Goal: Task Accomplishment & Management: Use online tool/utility

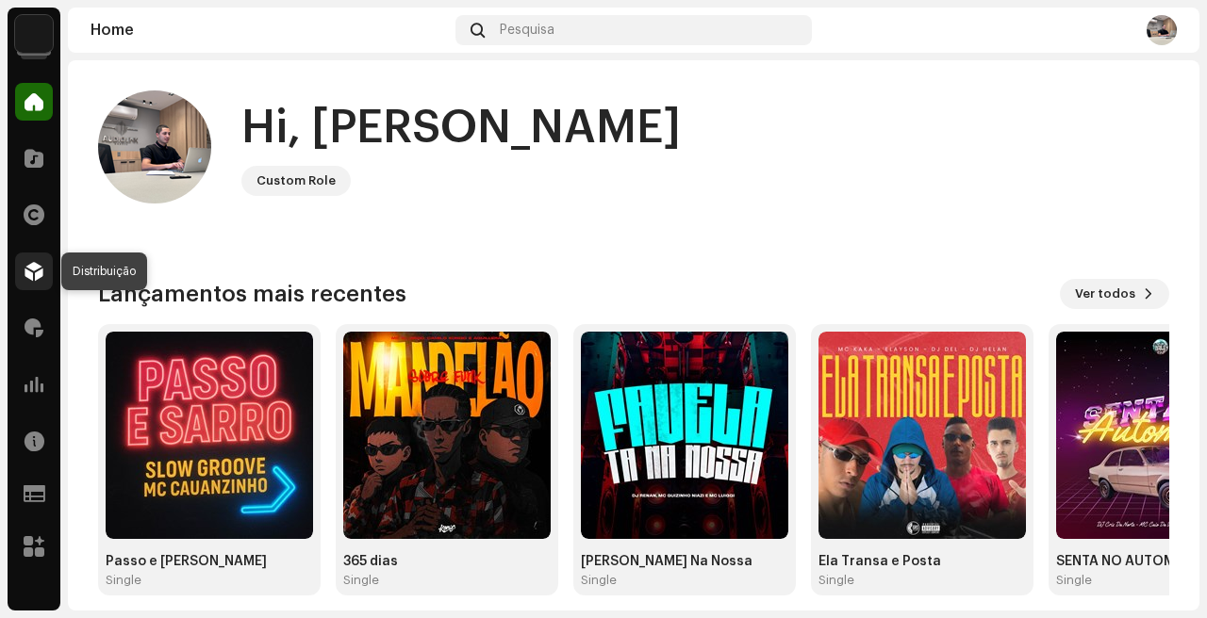
click at [36, 276] on span at bounding box center [34, 271] width 19 height 15
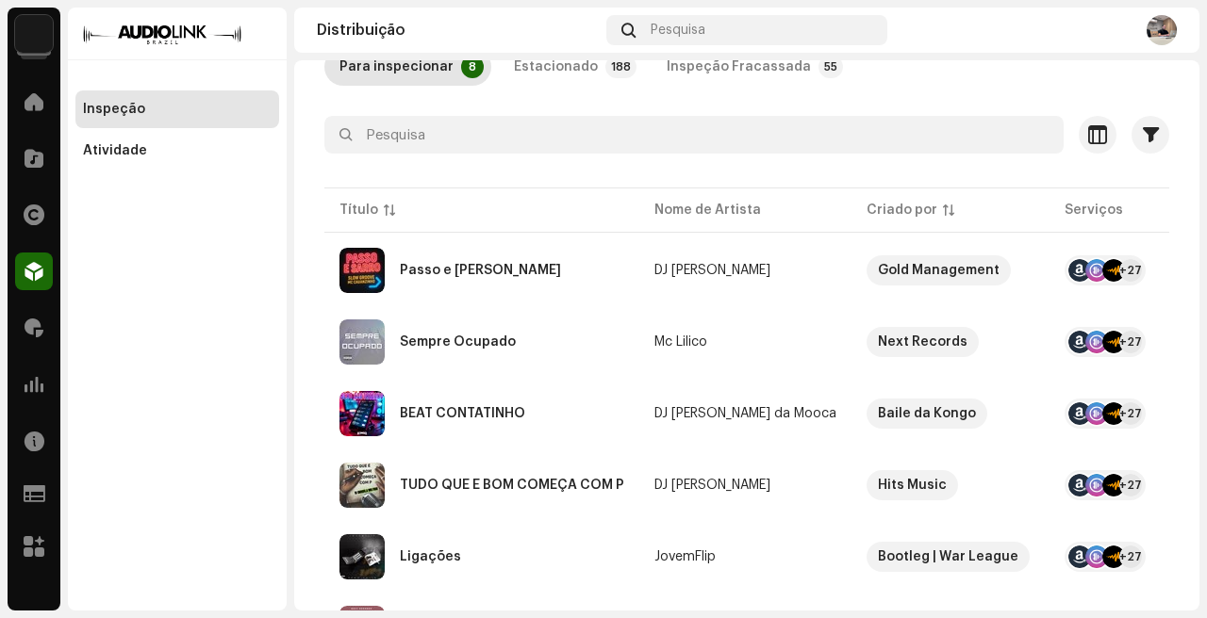
scroll to position [152, 0]
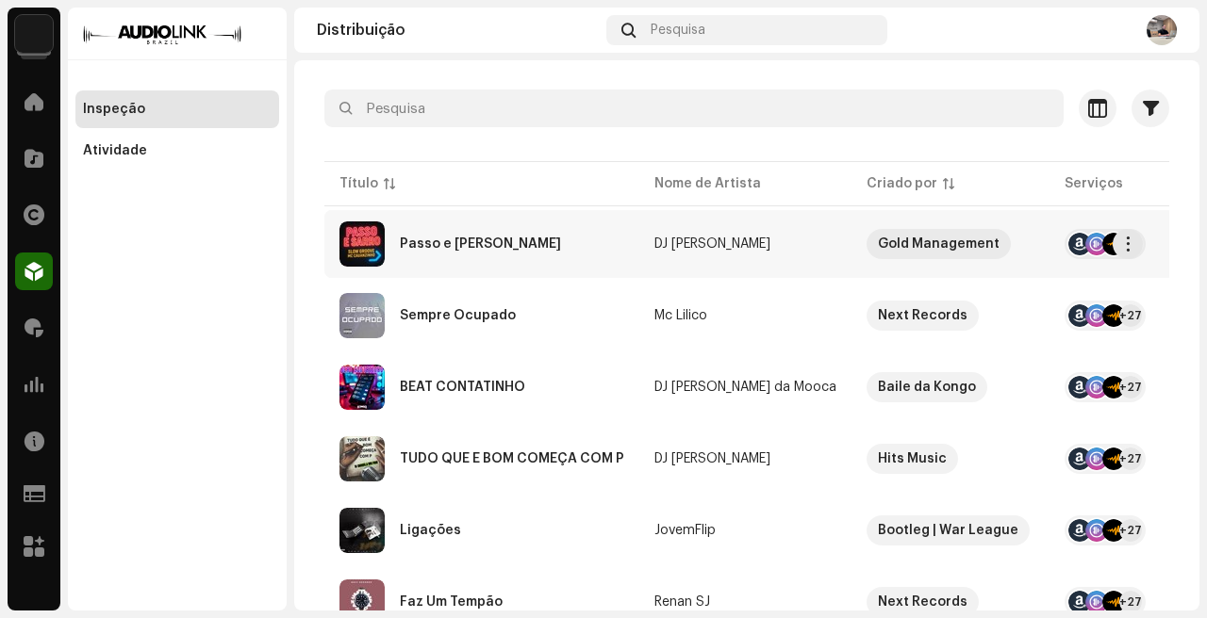
click at [739, 223] on td "DJ [PERSON_NAME]" at bounding box center [745, 244] width 212 height 68
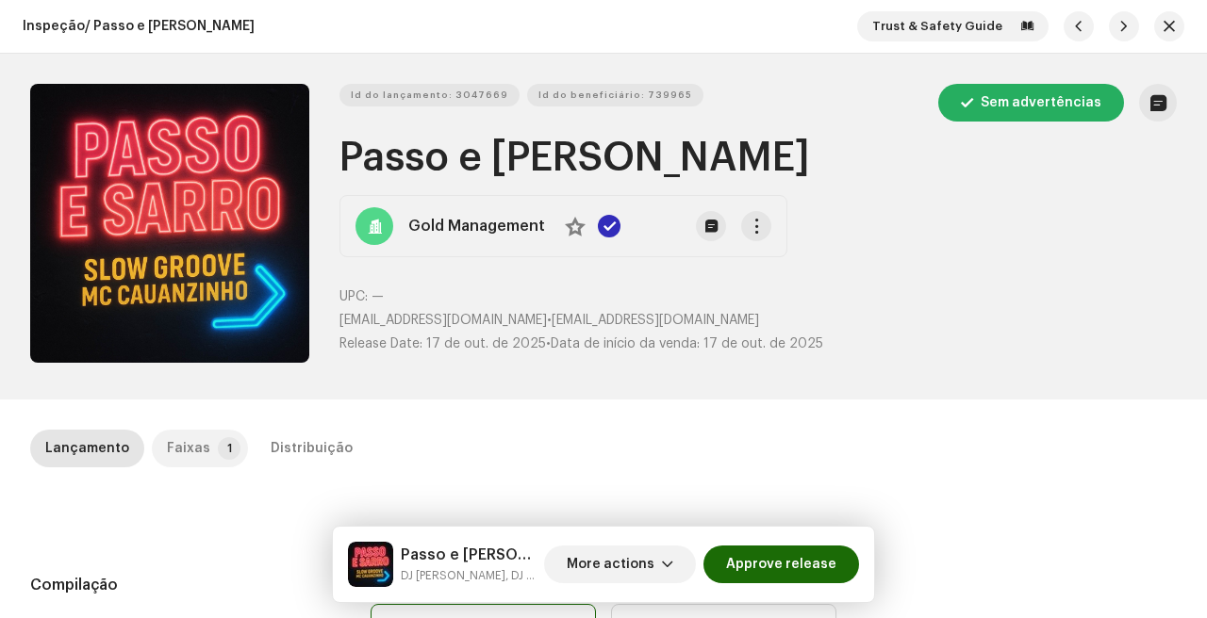
click at [200, 451] on div "Faixas" at bounding box center [188, 449] width 43 height 38
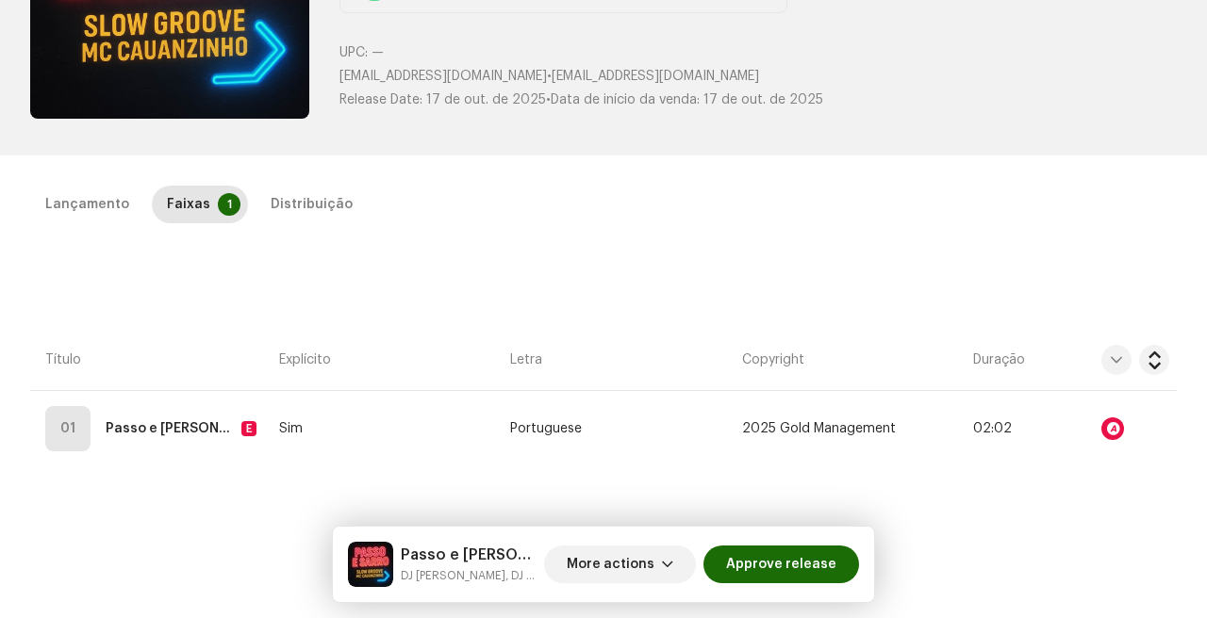
scroll to position [275, 0]
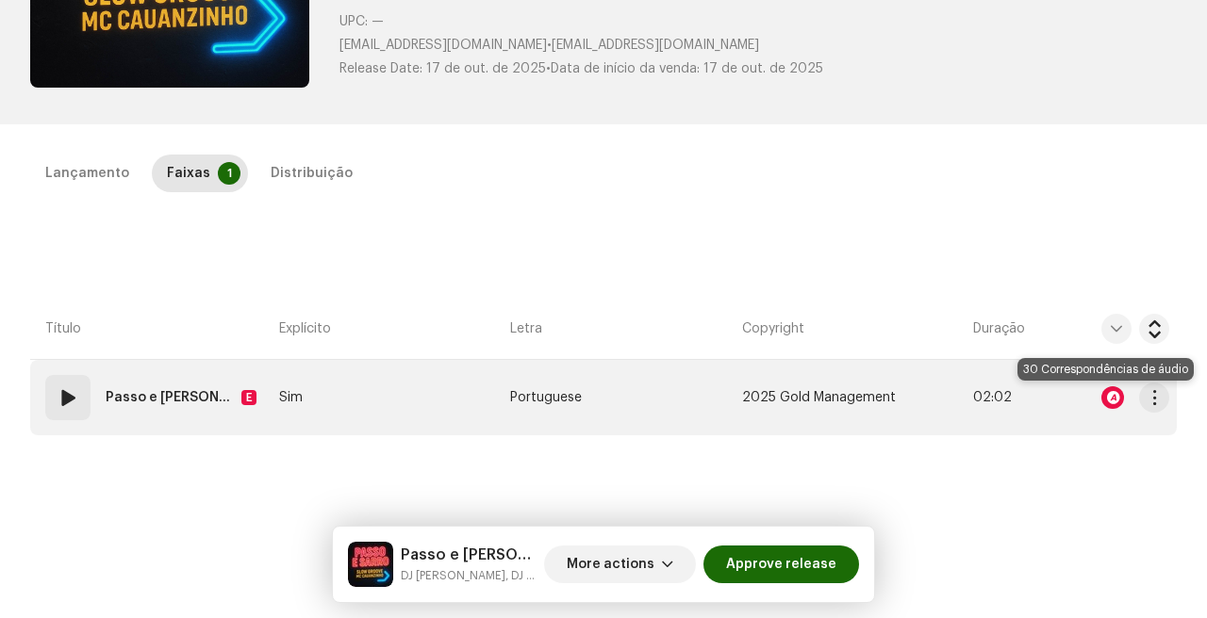
click at [1111, 402] on div at bounding box center [1112, 398] width 23 height 23
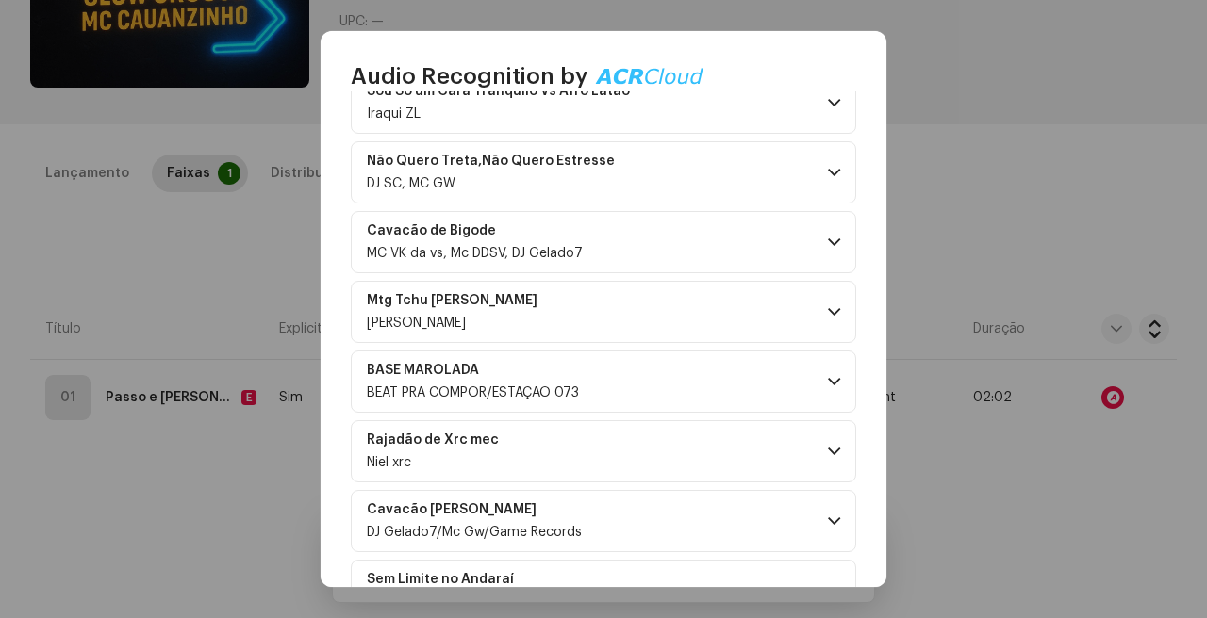
scroll to position [1815, 0]
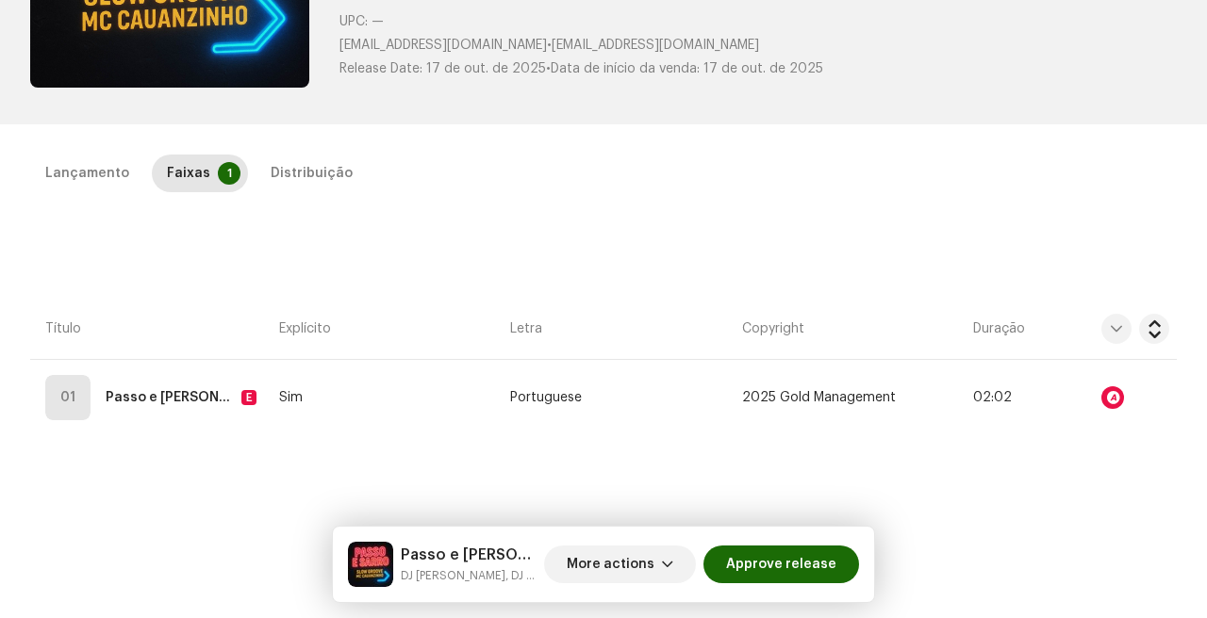
click at [970, 412] on div "Audio Recognition by Remix/Sample 30 Speech ! All results require review/listen…" at bounding box center [603, 309] width 1207 height 618
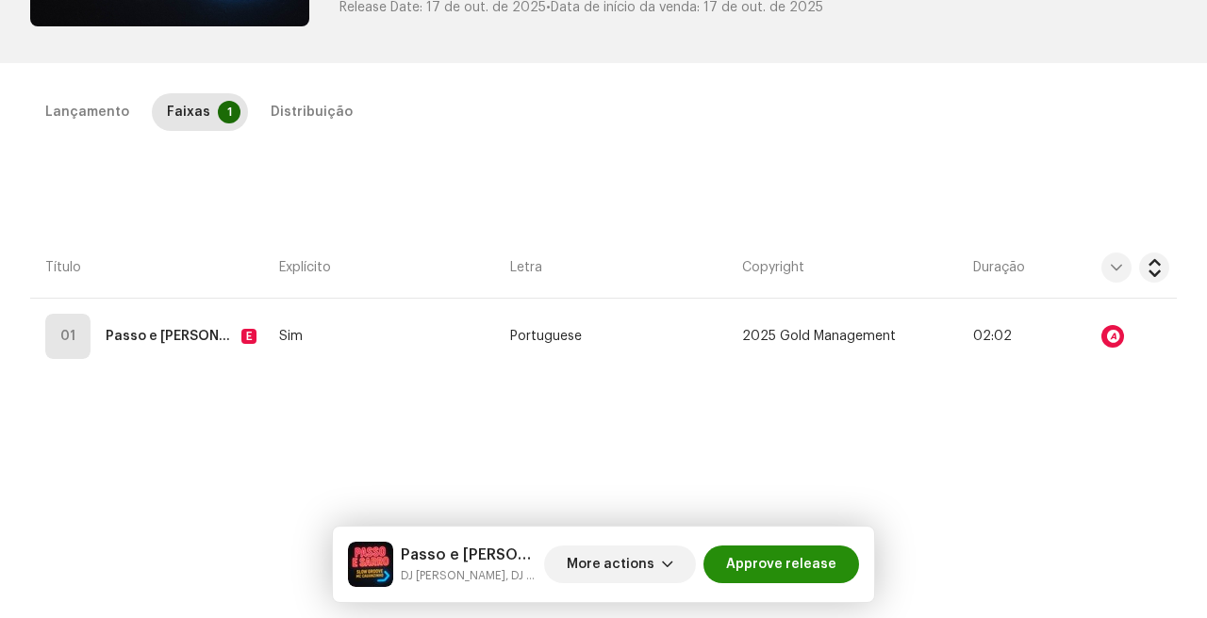
click at [782, 554] on span "Approve release" at bounding box center [781, 565] width 110 height 38
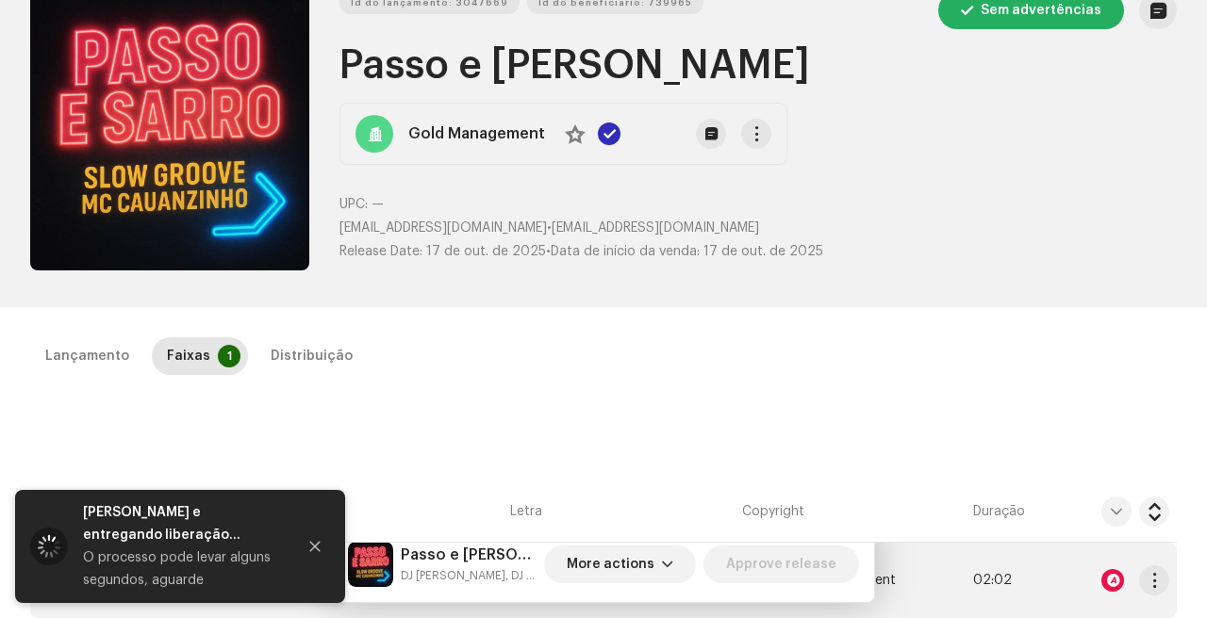
scroll to position [0, 0]
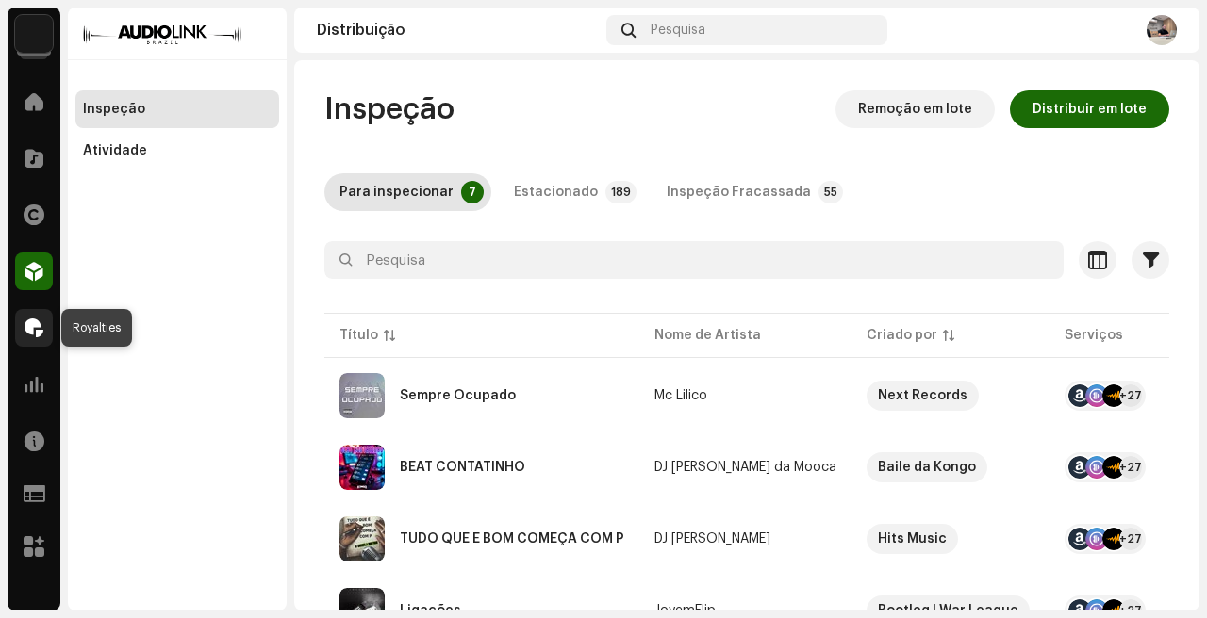
click at [38, 340] on div at bounding box center [34, 328] width 38 height 38
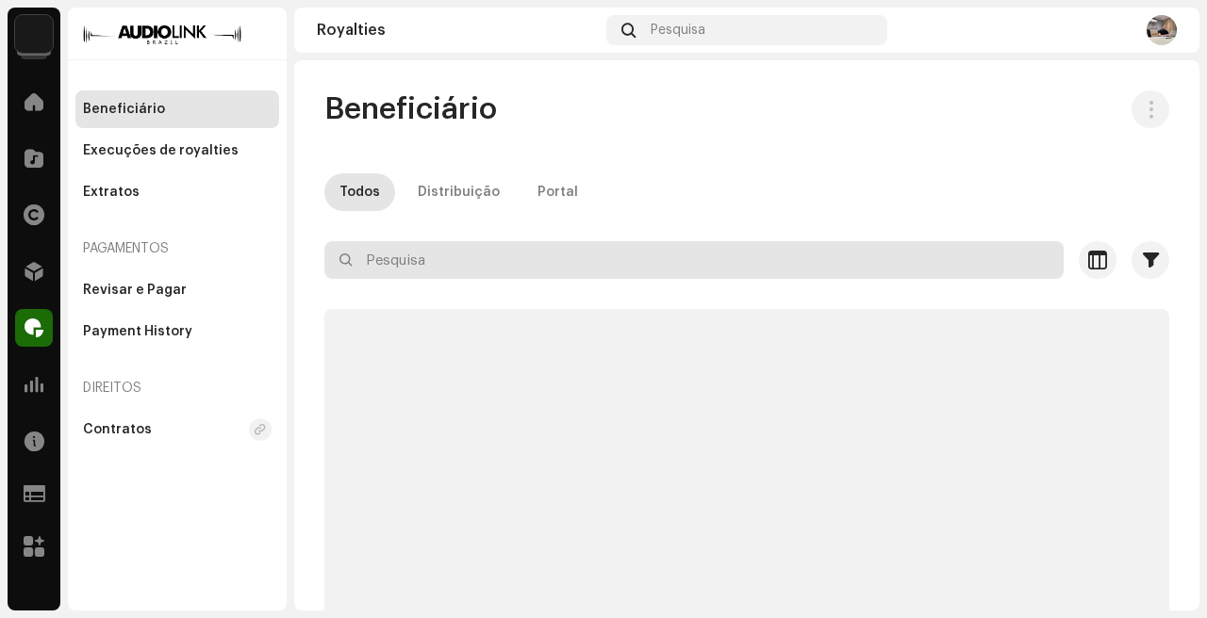
click at [442, 272] on input "text" at bounding box center [693, 260] width 739 height 38
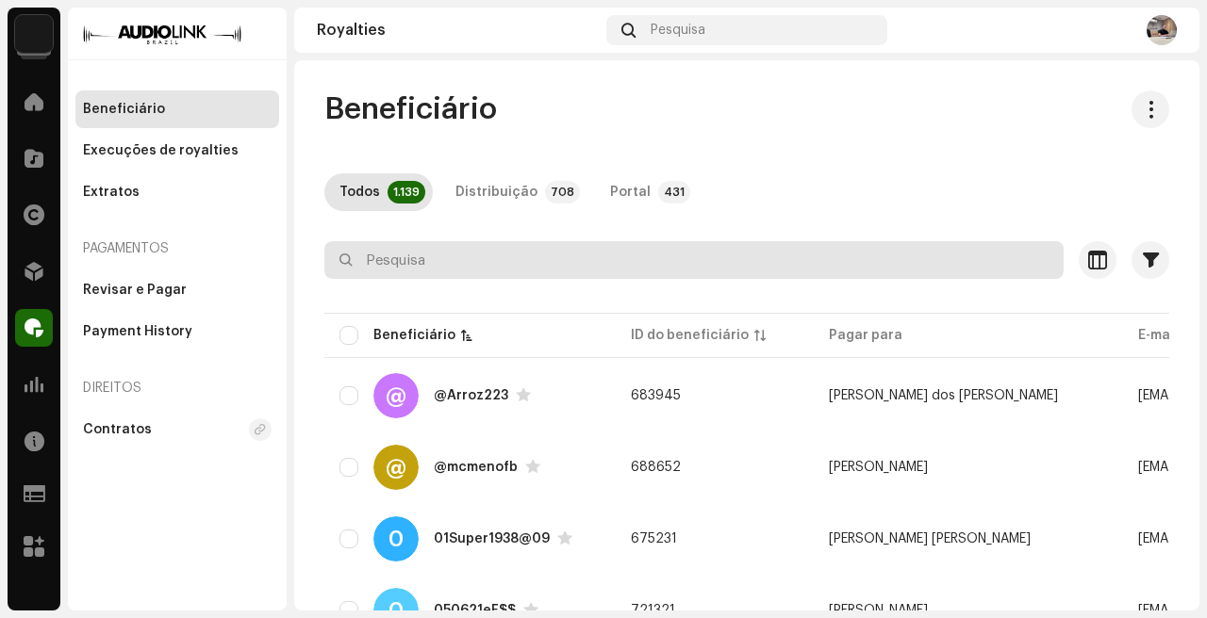
click at [458, 258] on input "text" at bounding box center [693, 260] width 739 height 38
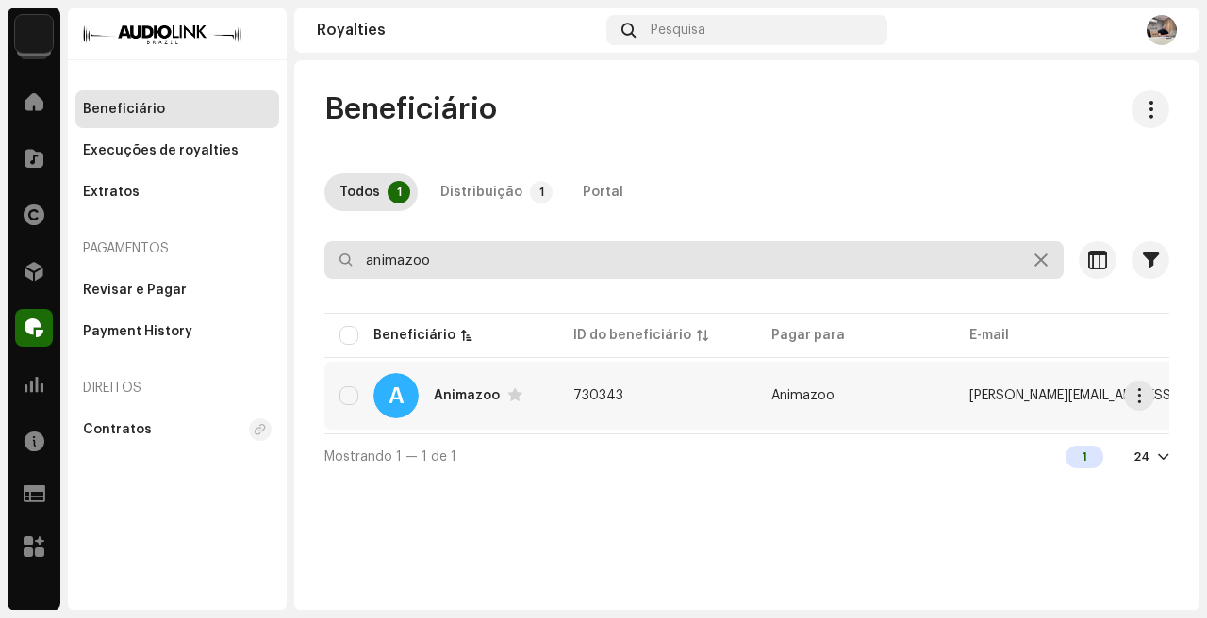
type input "animazoo"
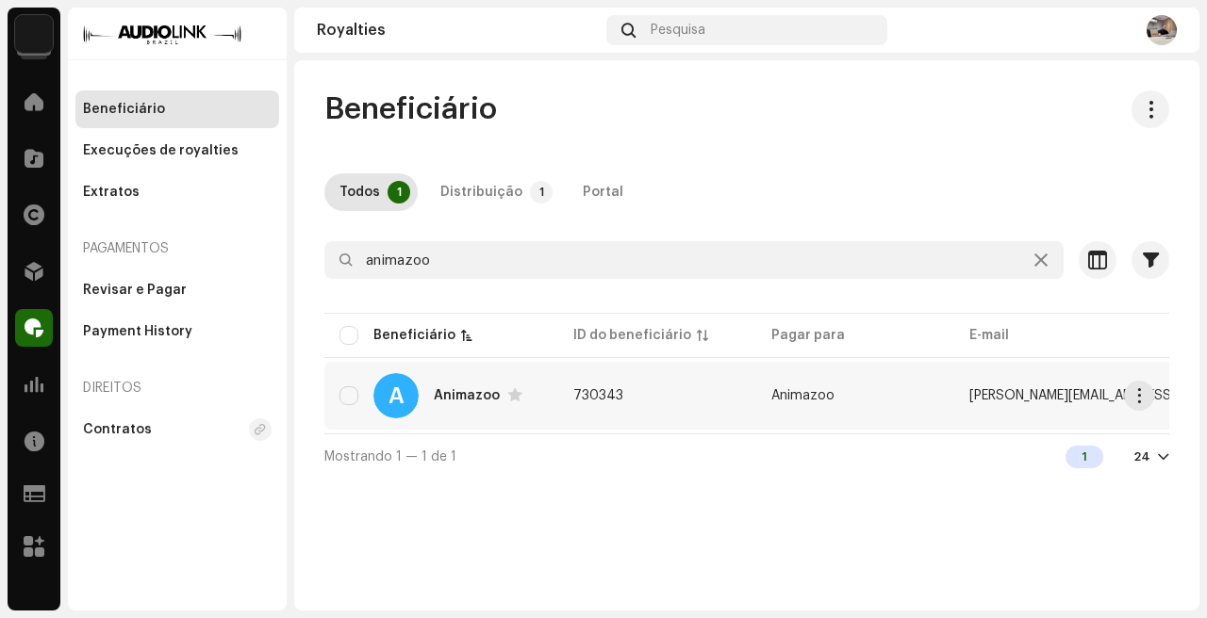
click at [481, 396] on div "Animazoo" at bounding box center [467, 395] width 66 height 13
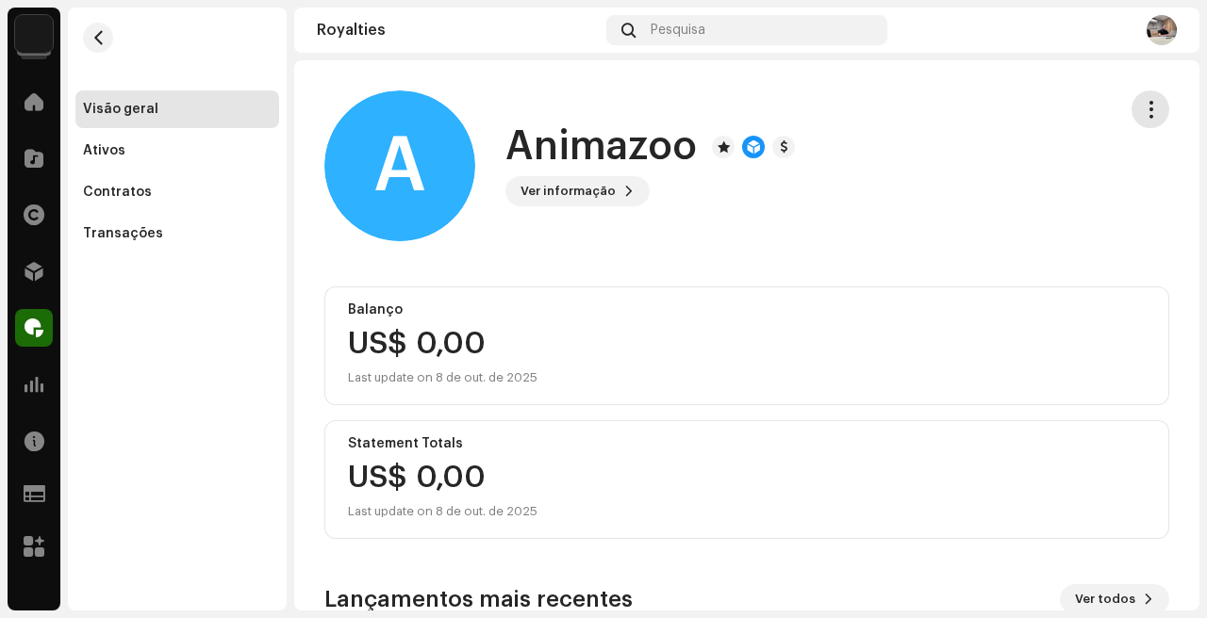
click at [1142, 119] on button "button" at bounding box center [1150, 110] width 38 height 38
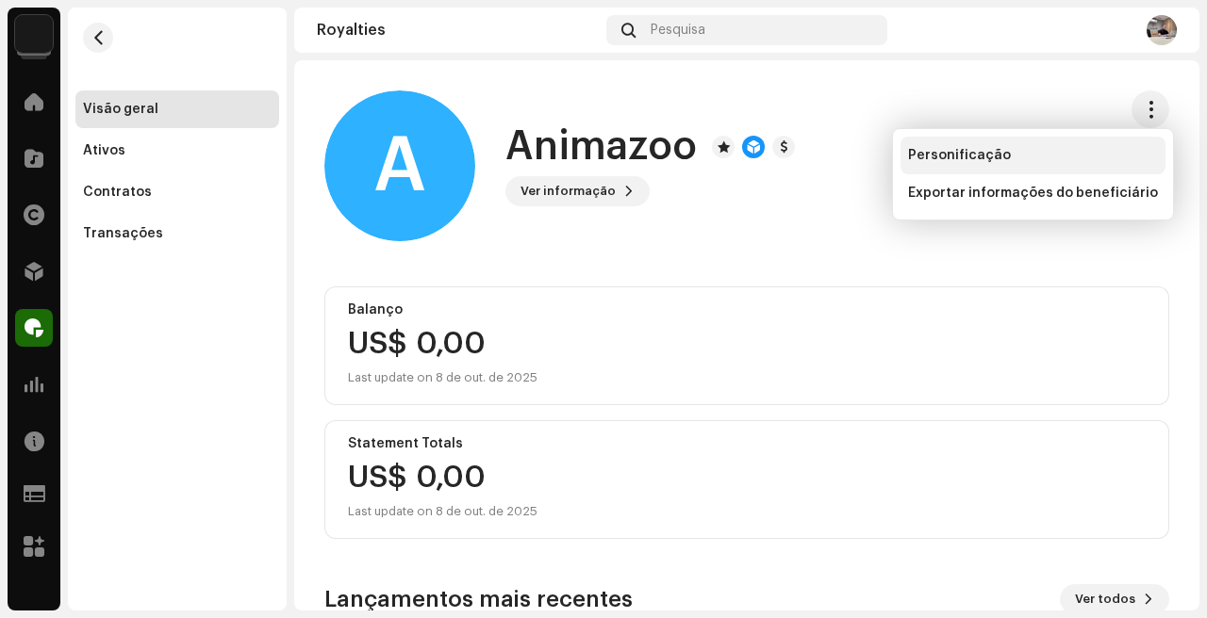
click at [985, 157] on span "Personificação" at bounding box center [959, 155] width 103 height 15
